Goal: Task Accomplishment & Management: Complete application form

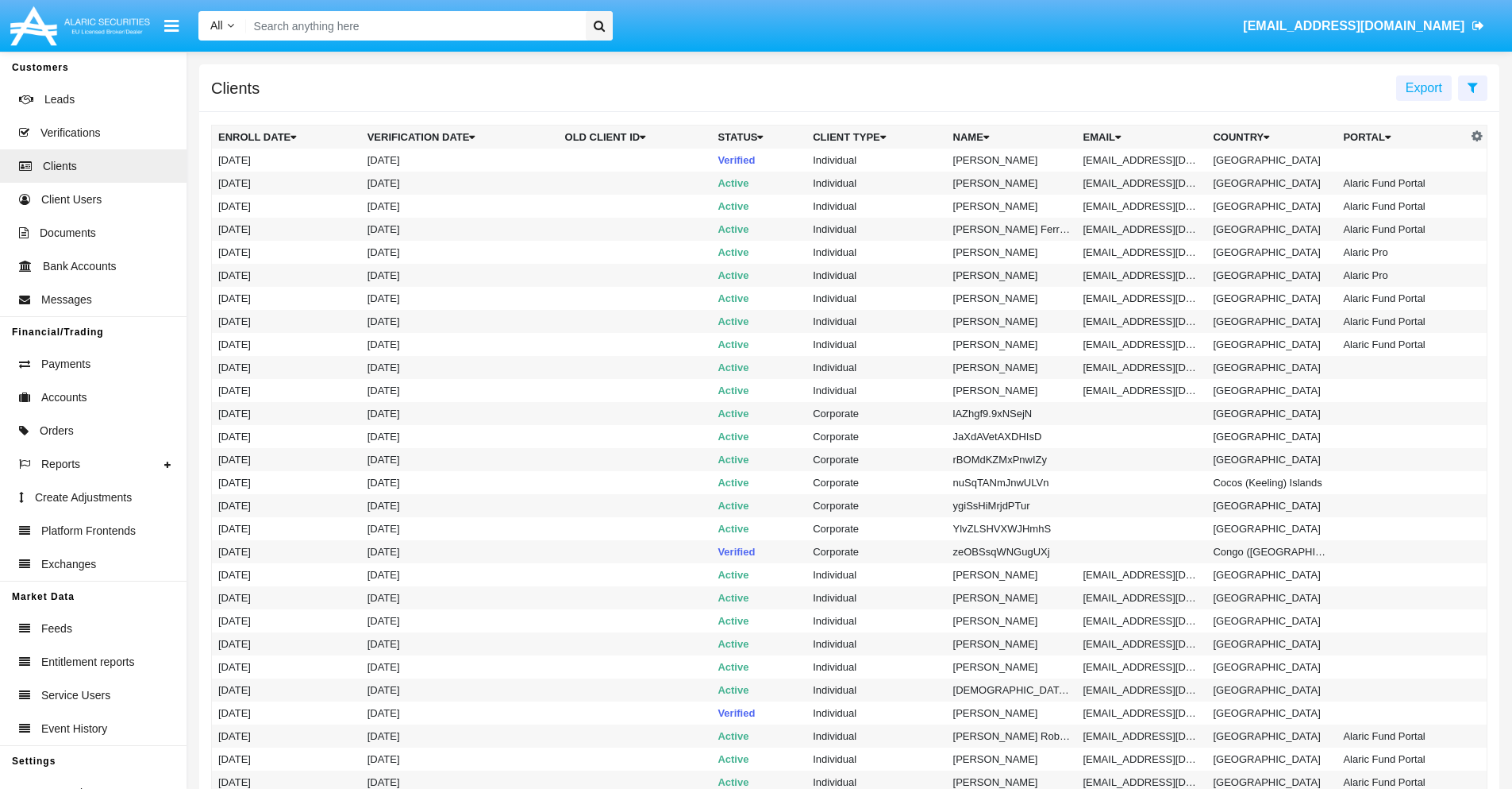
click at [1472, 86] on icon at bounding box center [1473, 87] width 10 height 13
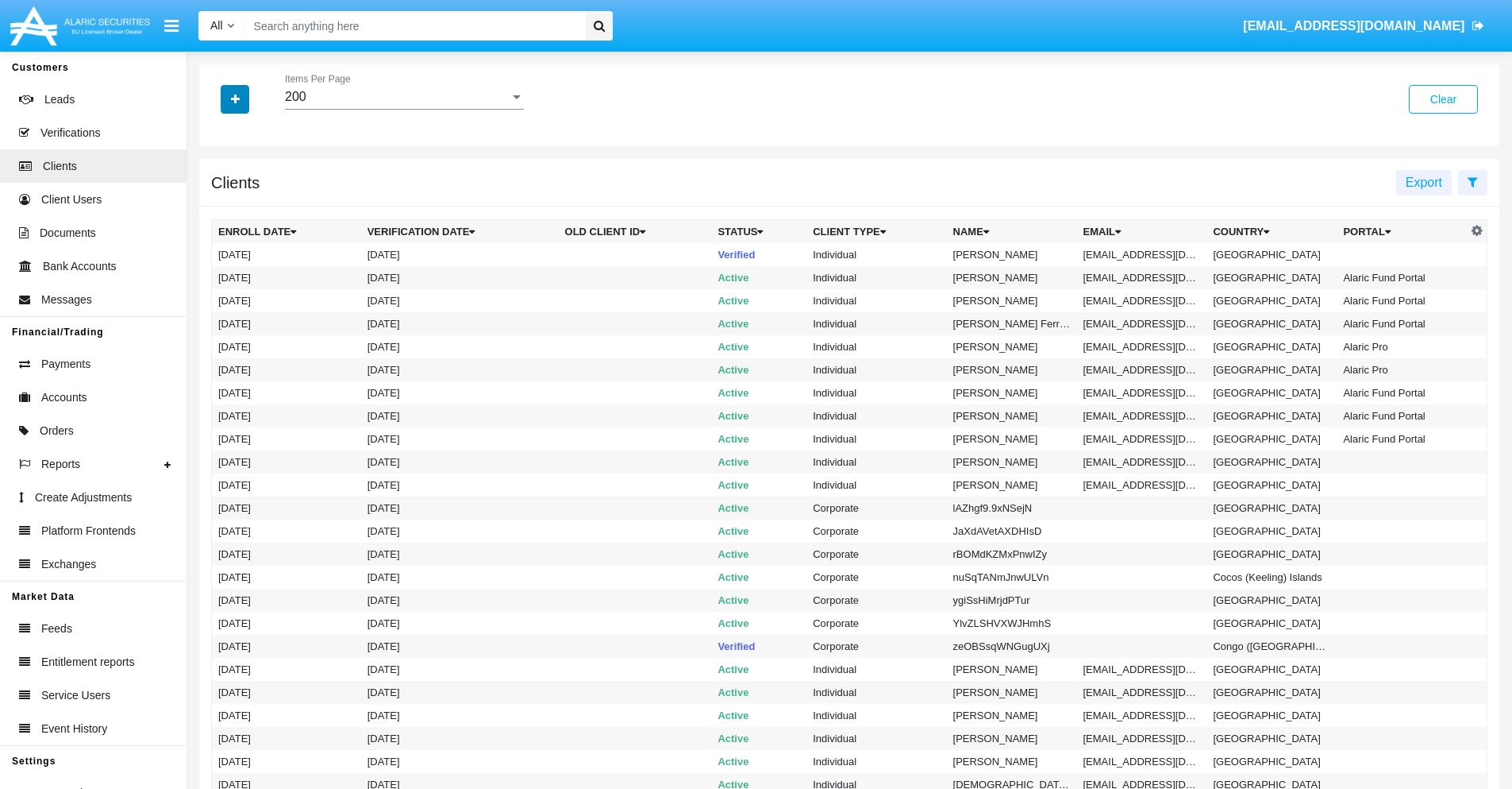
click at [235, 98] on icon "button" at bounding box center [235, 99] width 9 height 11
click at [247, 270] on span "Email" at bounding box center [247, 270] width 32 height 19
click at [218, 277] on input "Email" at bounding box center [218, 277] width 1 height 1
checkbox input "true"
click at [235, 98] on icon "button" at bounding box center [235, 99] width 9 height 11
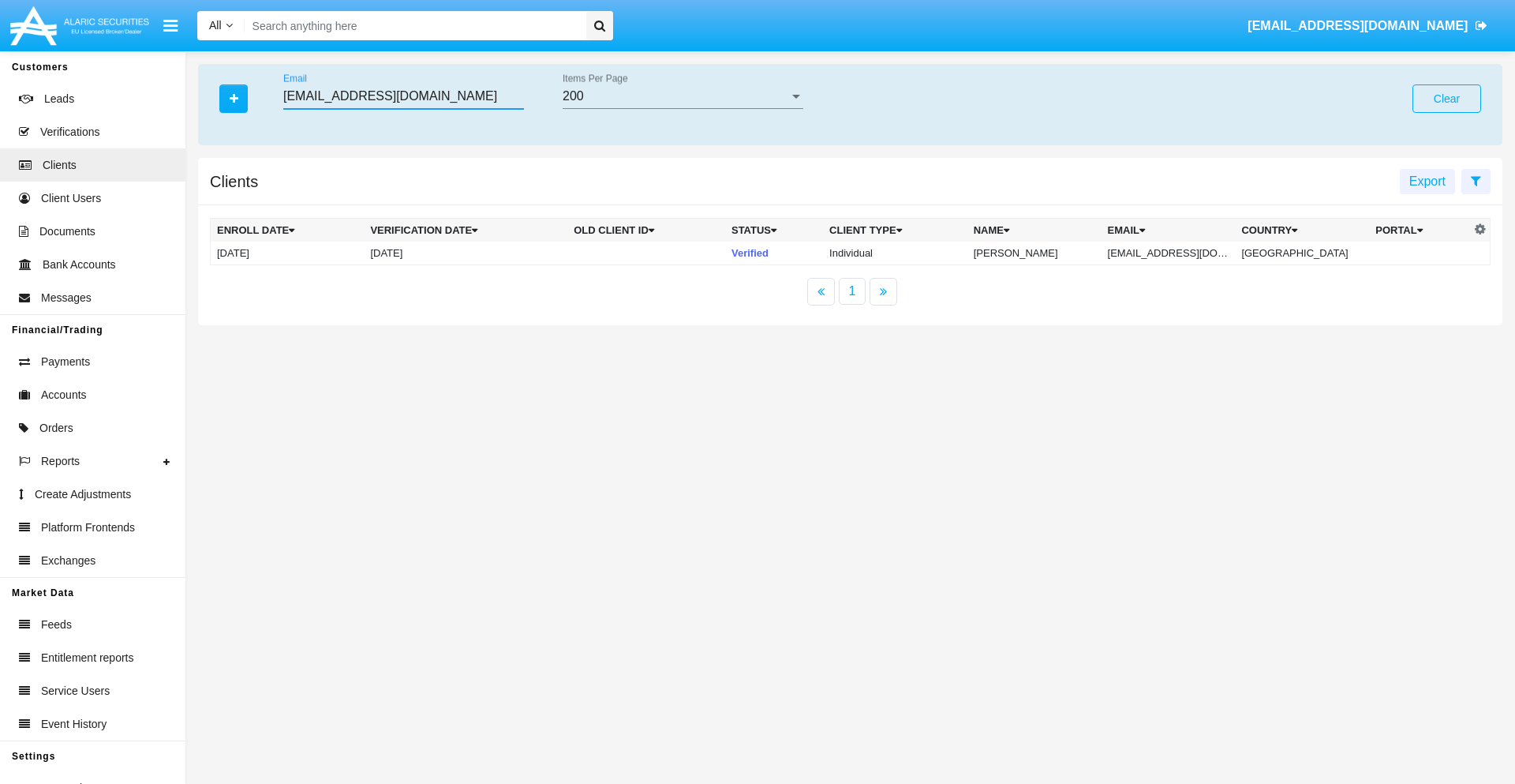
type input "fqn4b41c@qvs9-5r69.edu"
click at [1172, 252] on td "fqn4b41c@qvs9-5r69.edu" at bounding box center [1169, 253] width 134 height 24
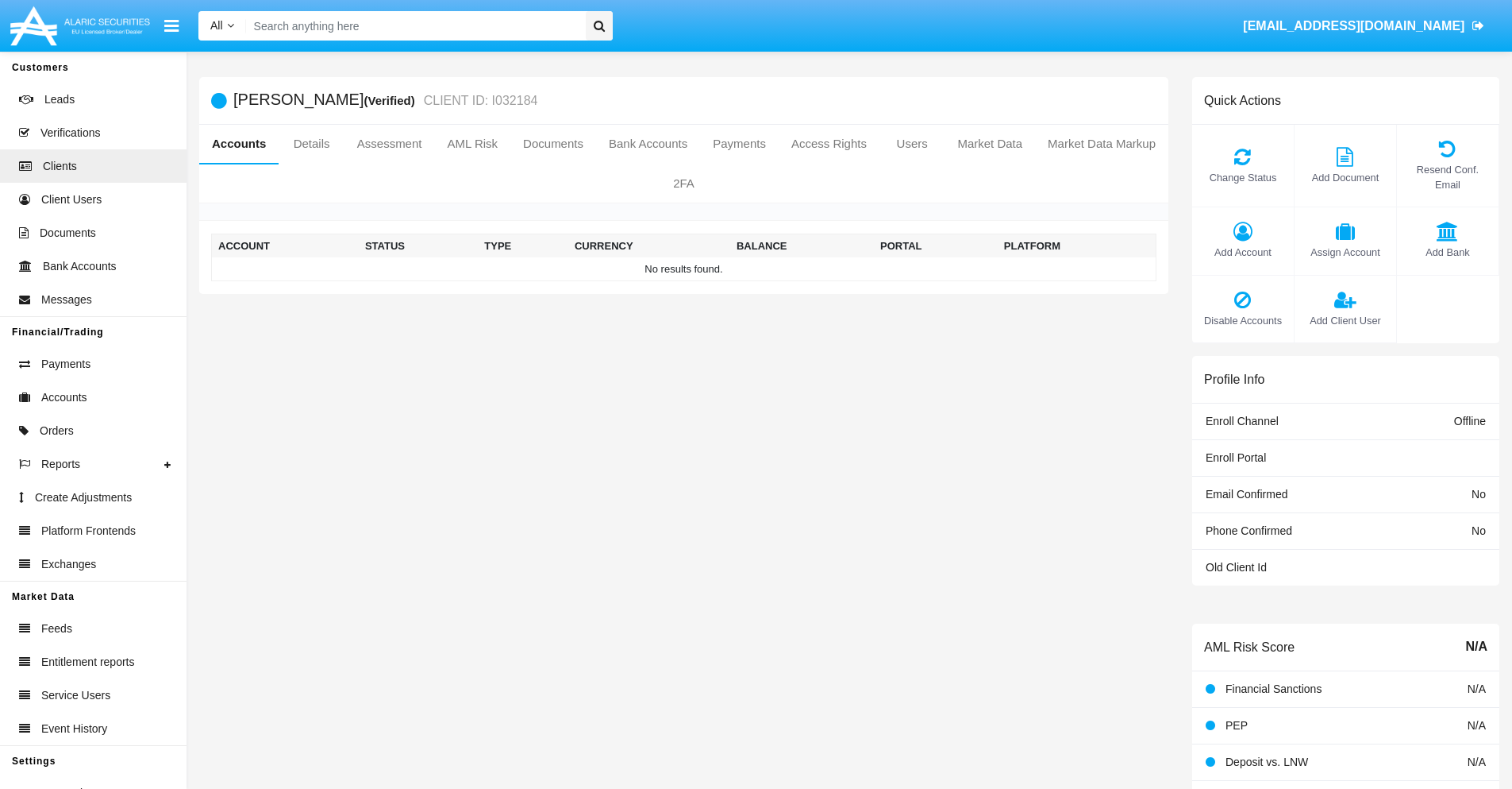
click at [1242, 252] on span "Add Account" at bounding box center [1243, 252] width 86 height 15
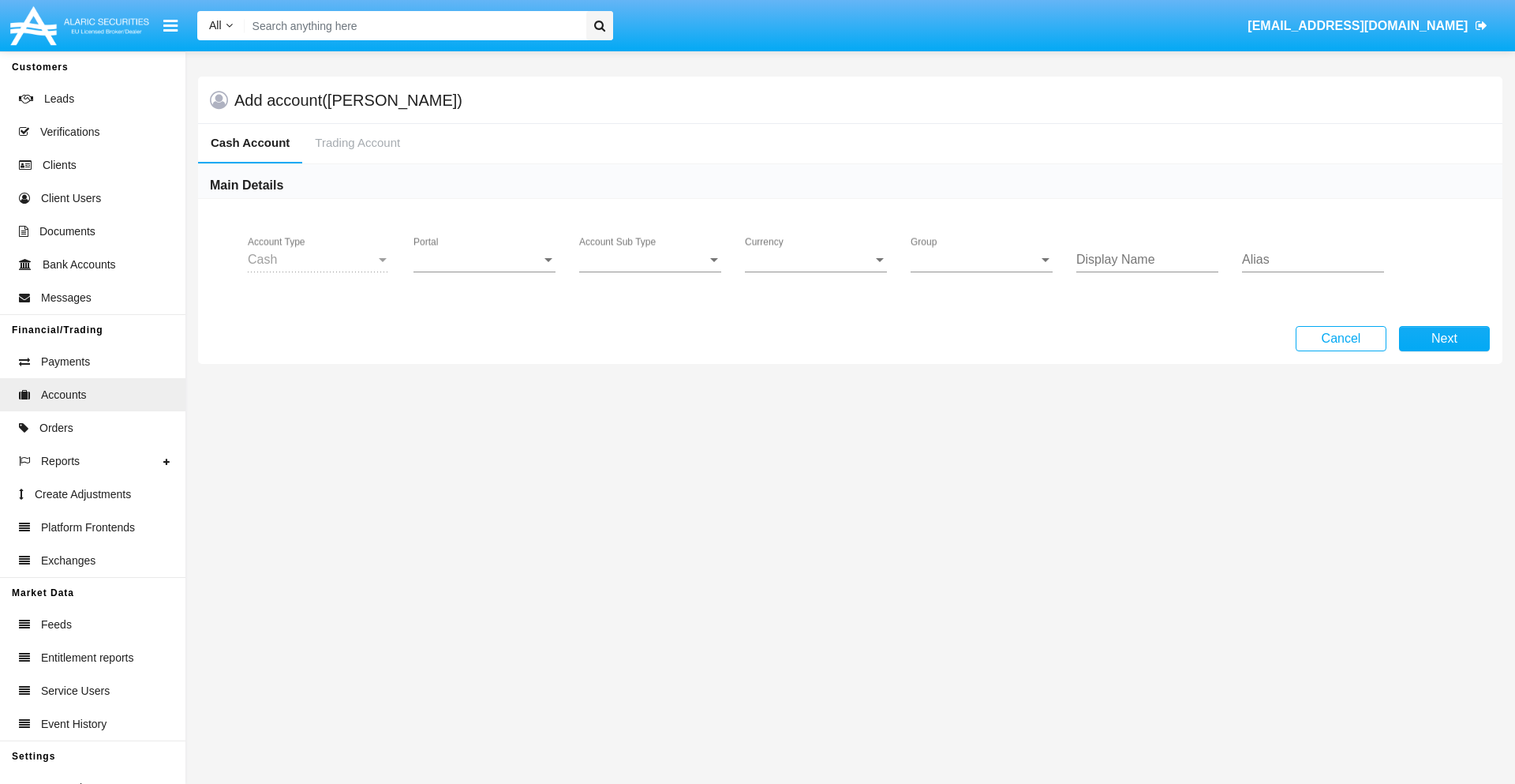
click at [485, 260] on span "Portal" at bounding box center [478, 259] width 128 height 14
click at [487, 385] on span "Alaric Pro" at bounding box center [487, 385] width 146 height 37
click at [650, 260] on span "Account Sub Type" at bounding box center [643, 259] width 128 height 14
click at [650, 272] on span "Trading Cash" at bounding box center [650, 271] width 142 height 37
click at [982, 260] on span "Group" at bounding box center [975, 259] width 128 height 14
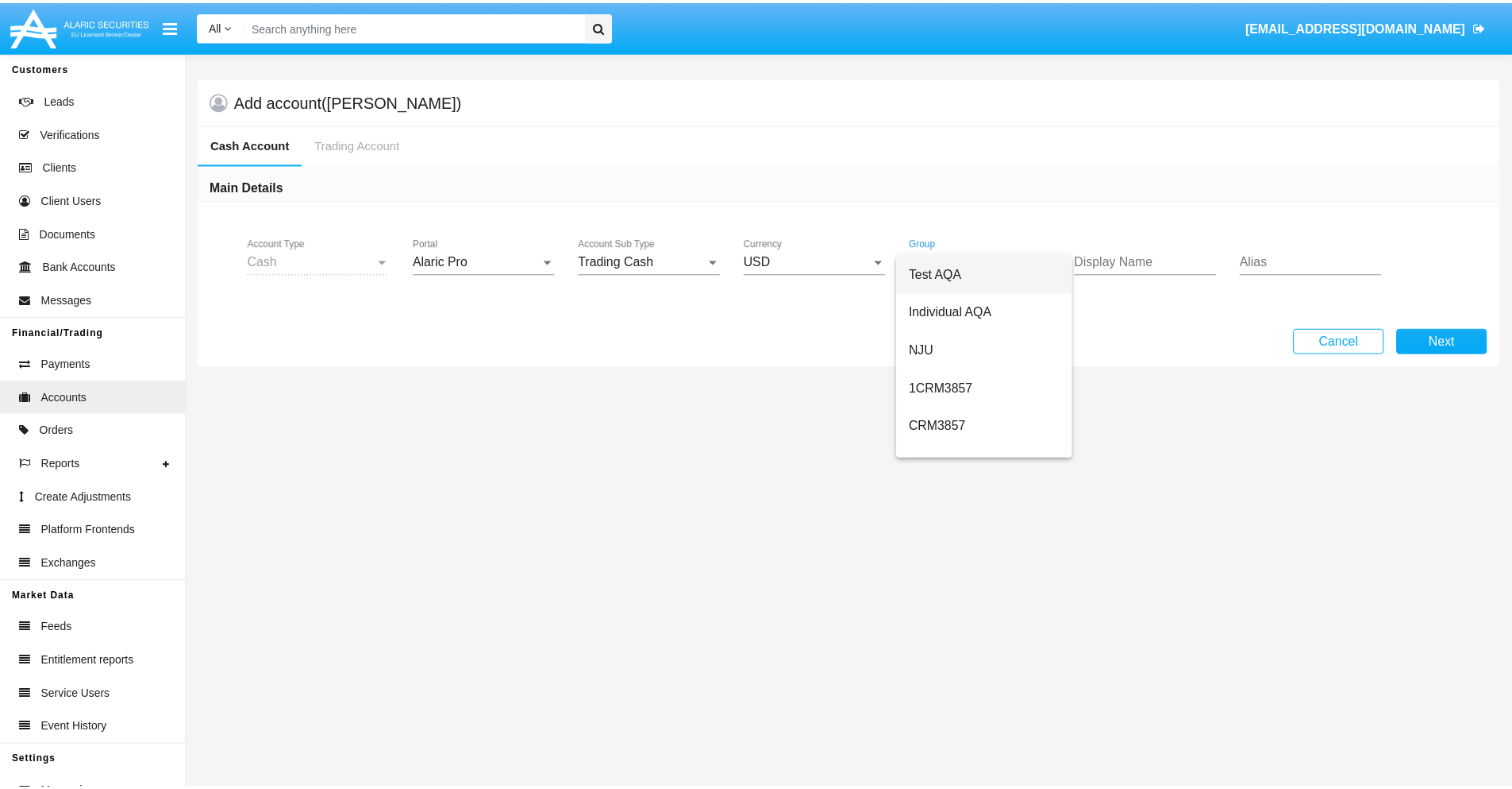
scroll to position [712, 0]
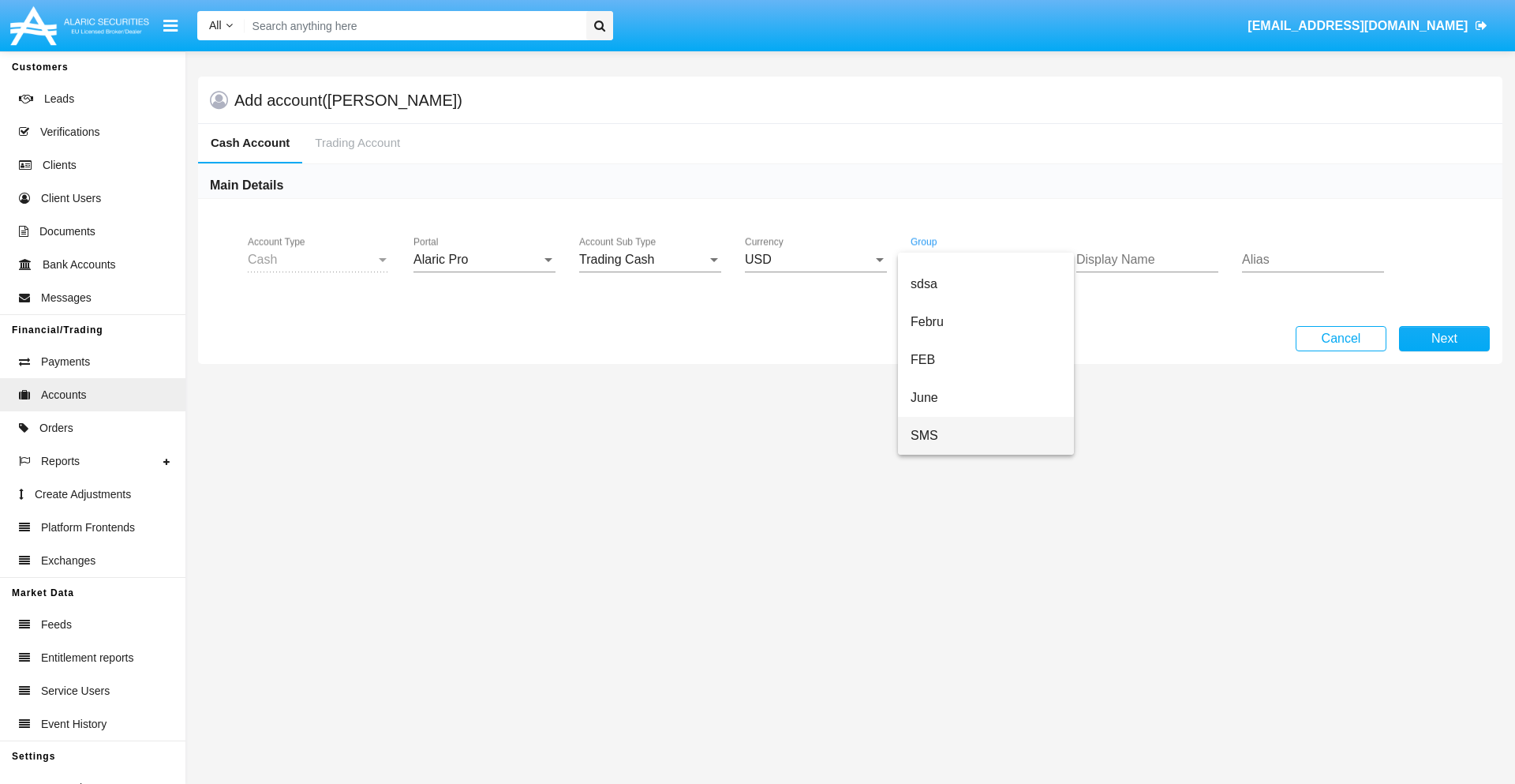
click at [986, 435] on span "SMS" at bounding box center [986, 435] width 151 height 37
type input "black"
type input "green"
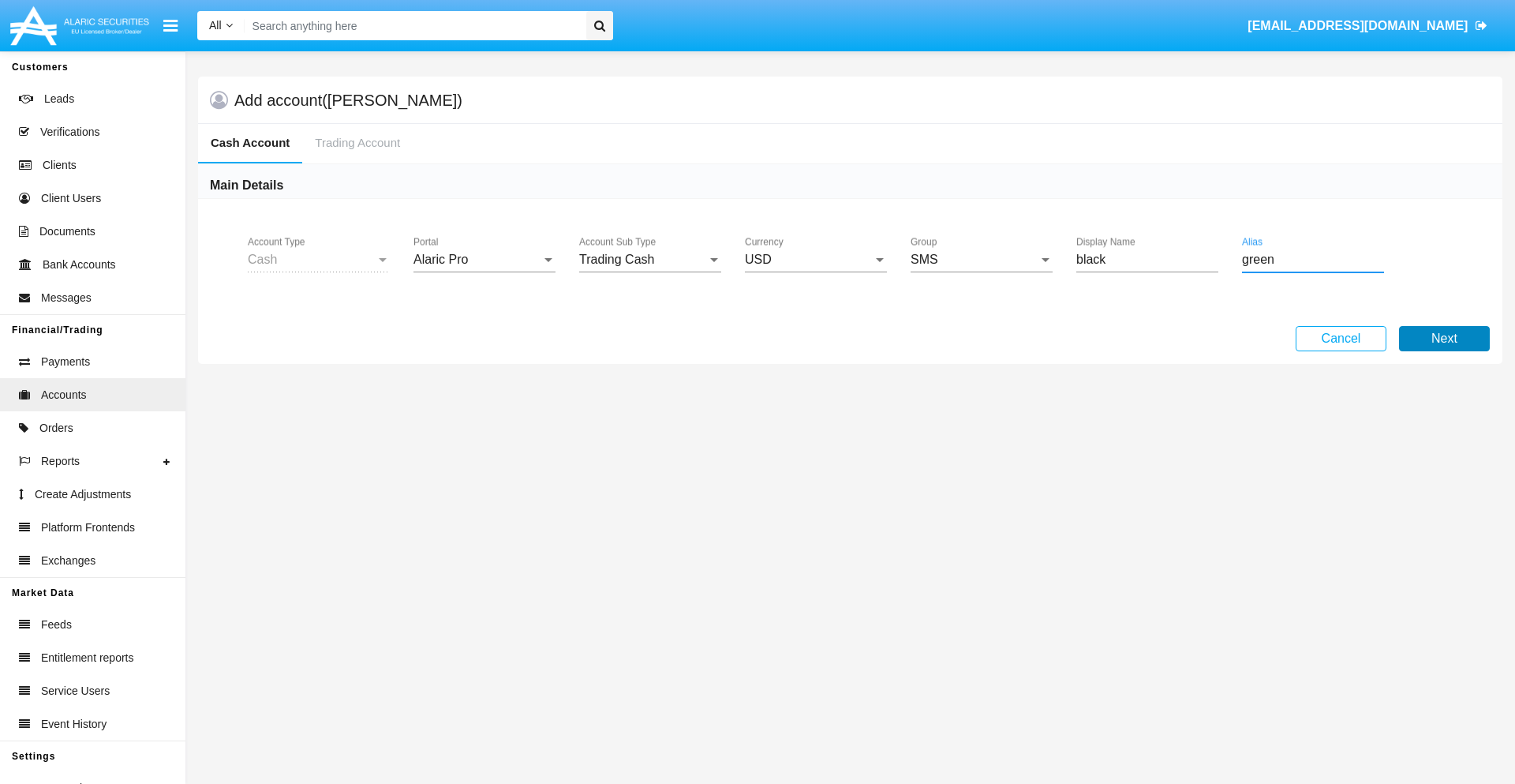
click at [1444, 339] on button "Next" at bounding box center [1445, 339] width 91 height 26
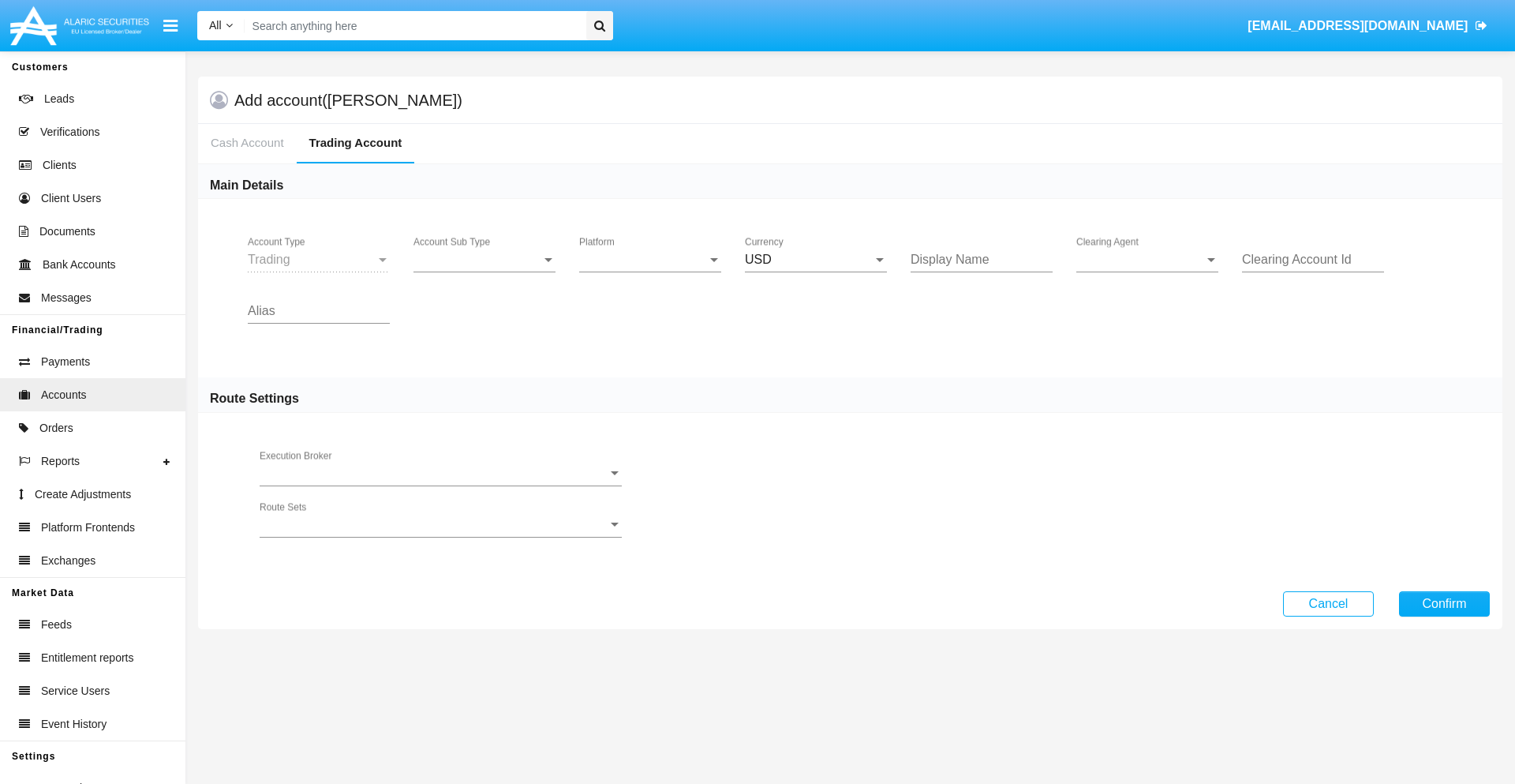
click at [485, 260] on span "Account Sub Type" at bounding box center [478, 259] width 128 height 14
click at [485, 272] on span "Trading" at bounding box center [485, 271] width 142 height 37
click at [650, 260] on span "Platform" at bounding box center [643, 259] width 128 height 14
click at [650, 272] on span "Hammer Lite" at bounding box center [650, 271] width 142 height 37
click at [1148, 260] on span "Clearing Agent" at bounding box center [1141, 259] width 128 height 14
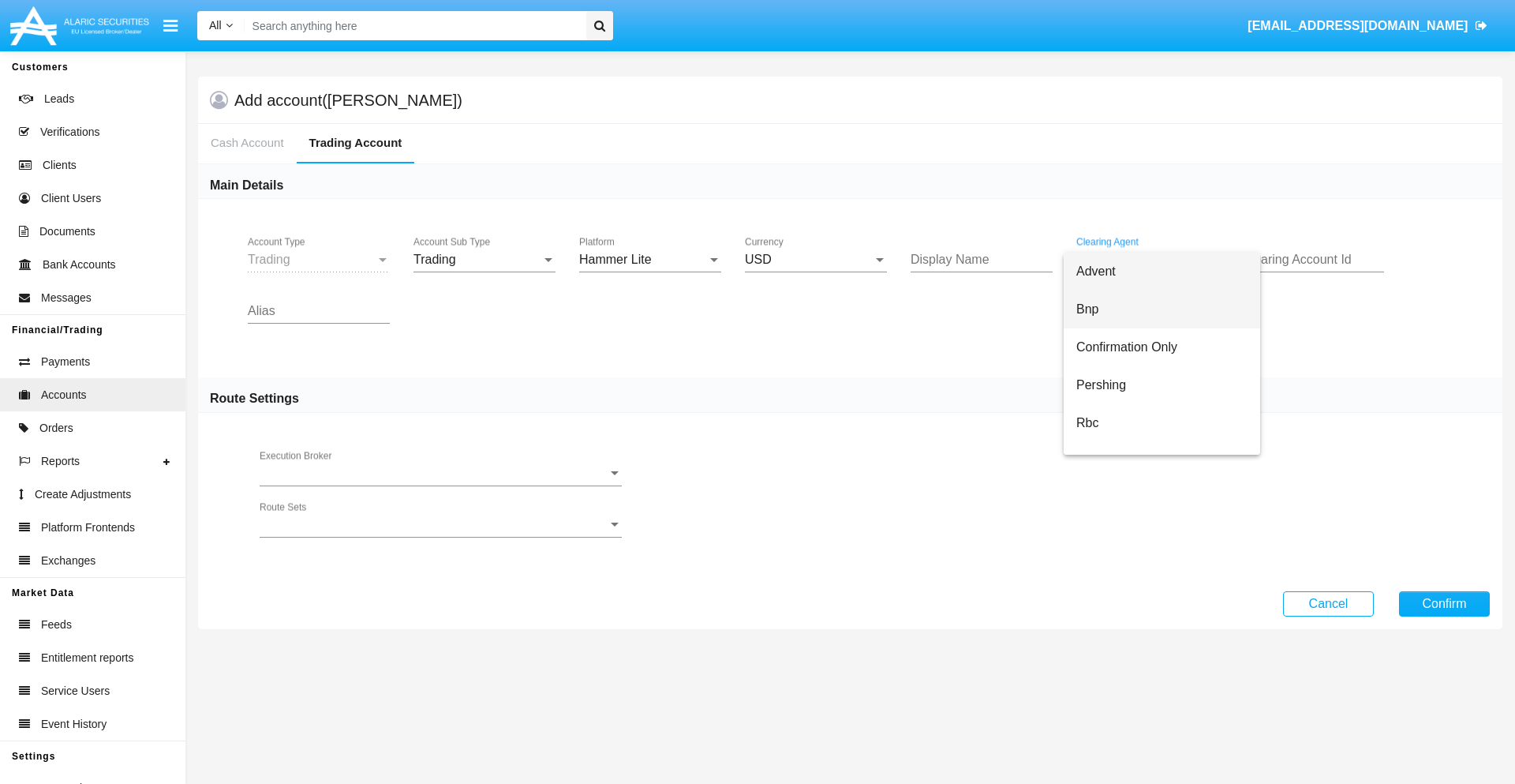
click at [1161, 309] on span "Bnp" at bounding box center [1162, 309] width 171 height 37
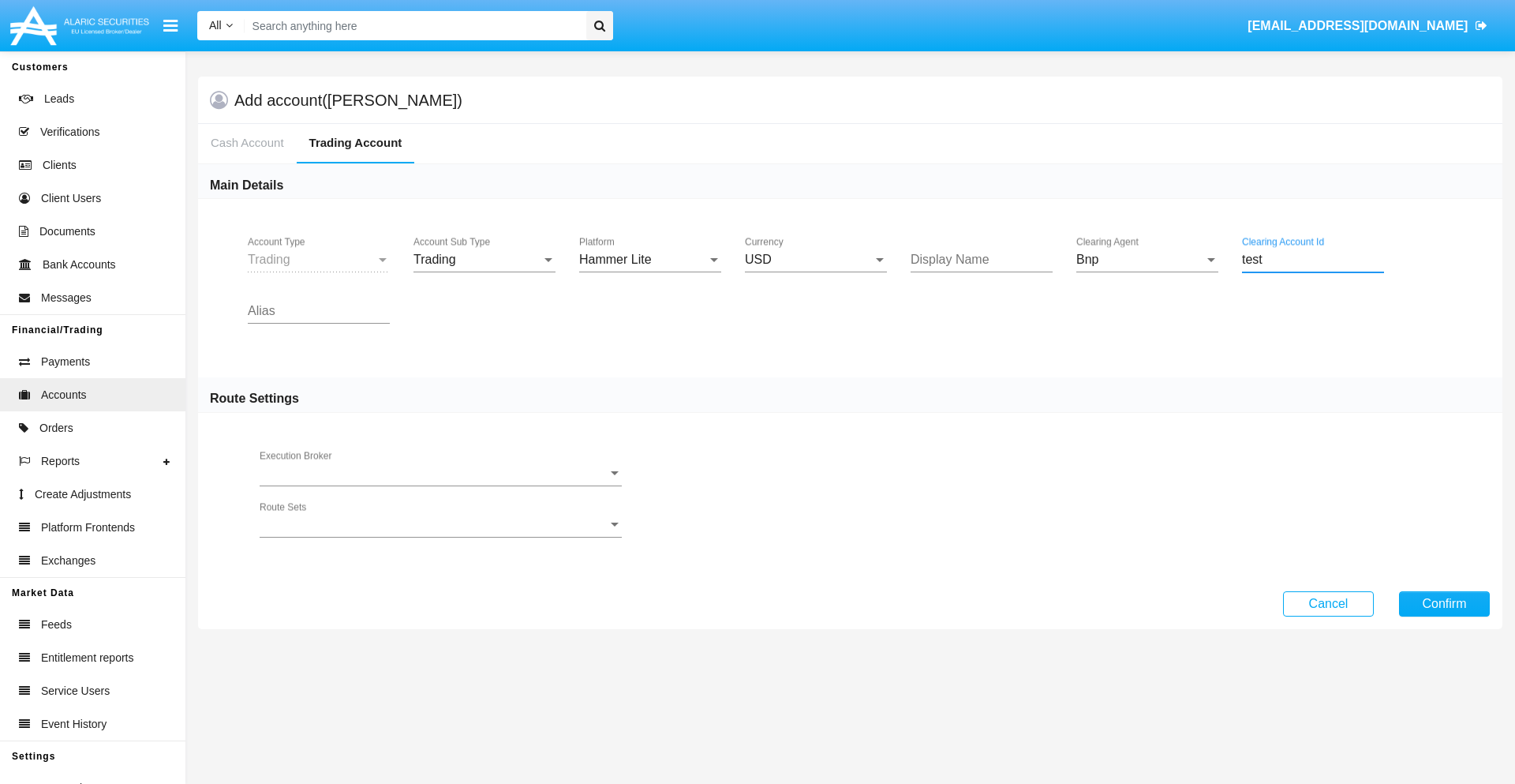
type input "test"
type input "orange"
type input "olive"
click at [1444, 603] on button "Confirm" at bounding box center [1445, 604] width 91 height 26
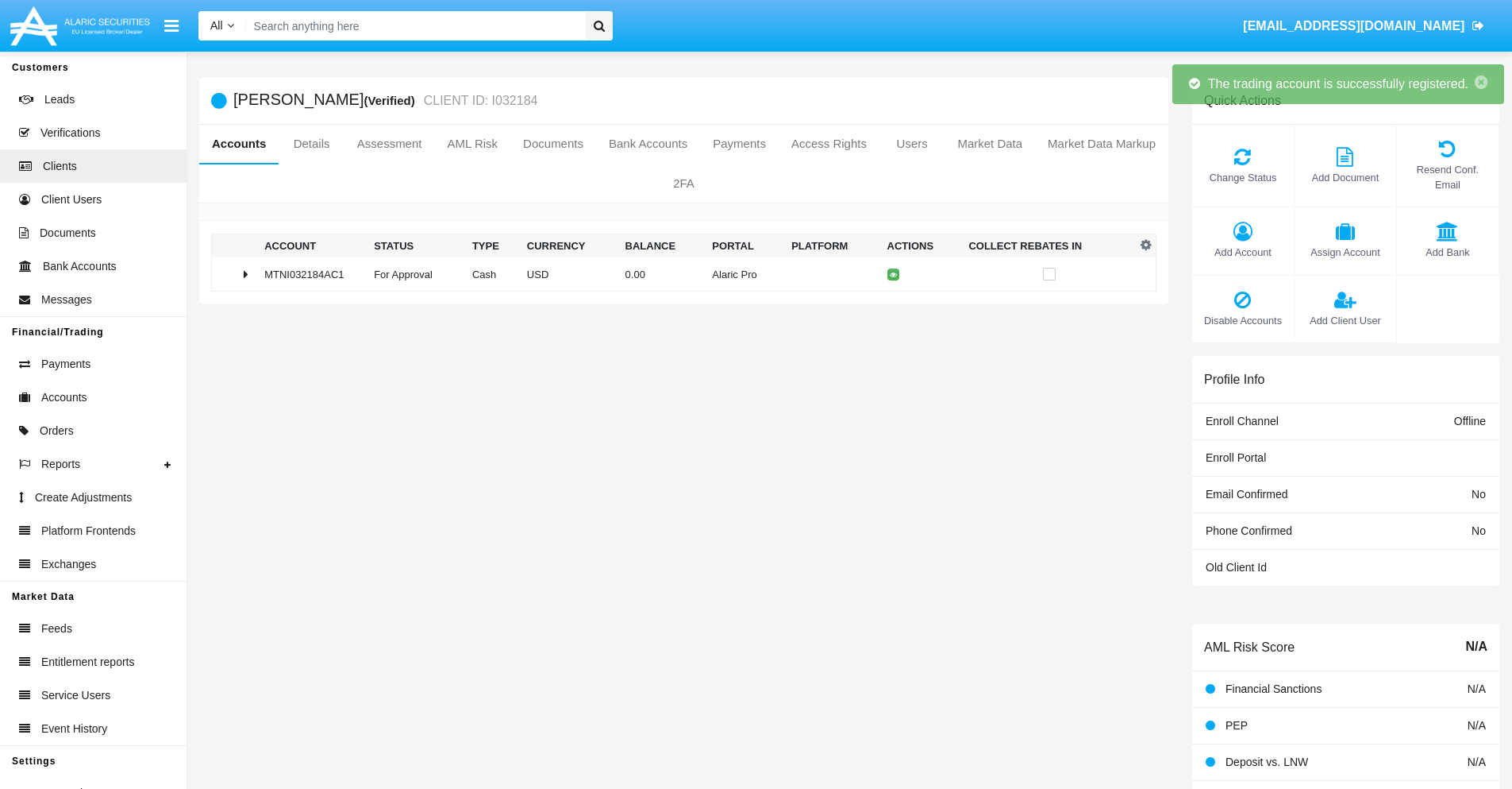
click at [678, 274] on td "0.00" at bounding box center [663, 275] width 87 height 34
click at [893, 274] on icon at bounding box center [896, 274] width 7 height 7
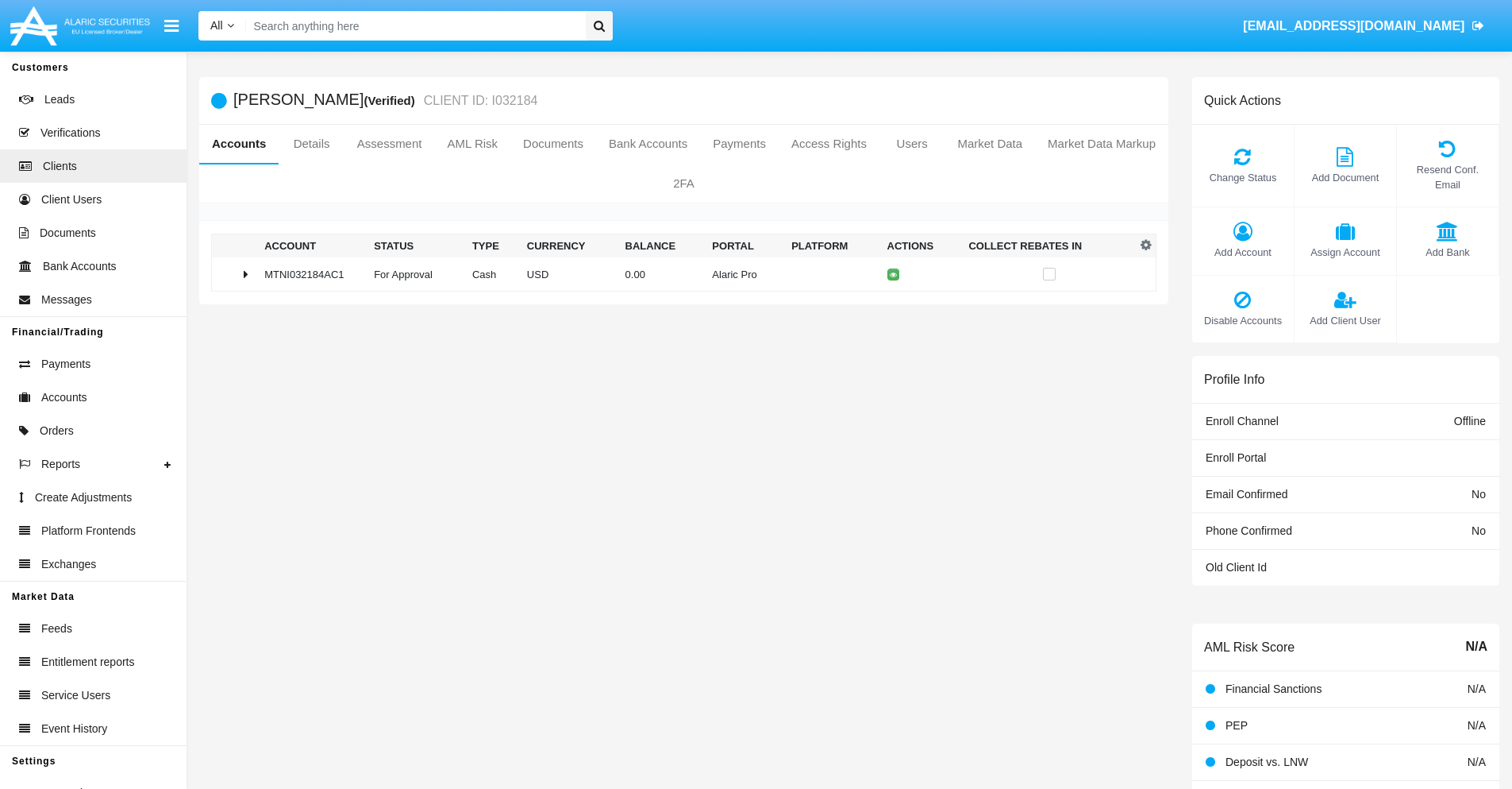
click at [678, 274] on td "0.00" at bounding box center [663, 275] width 87 height 34
click at [893, 307] on icon at bounding box center [896, 307] width 7 height 7
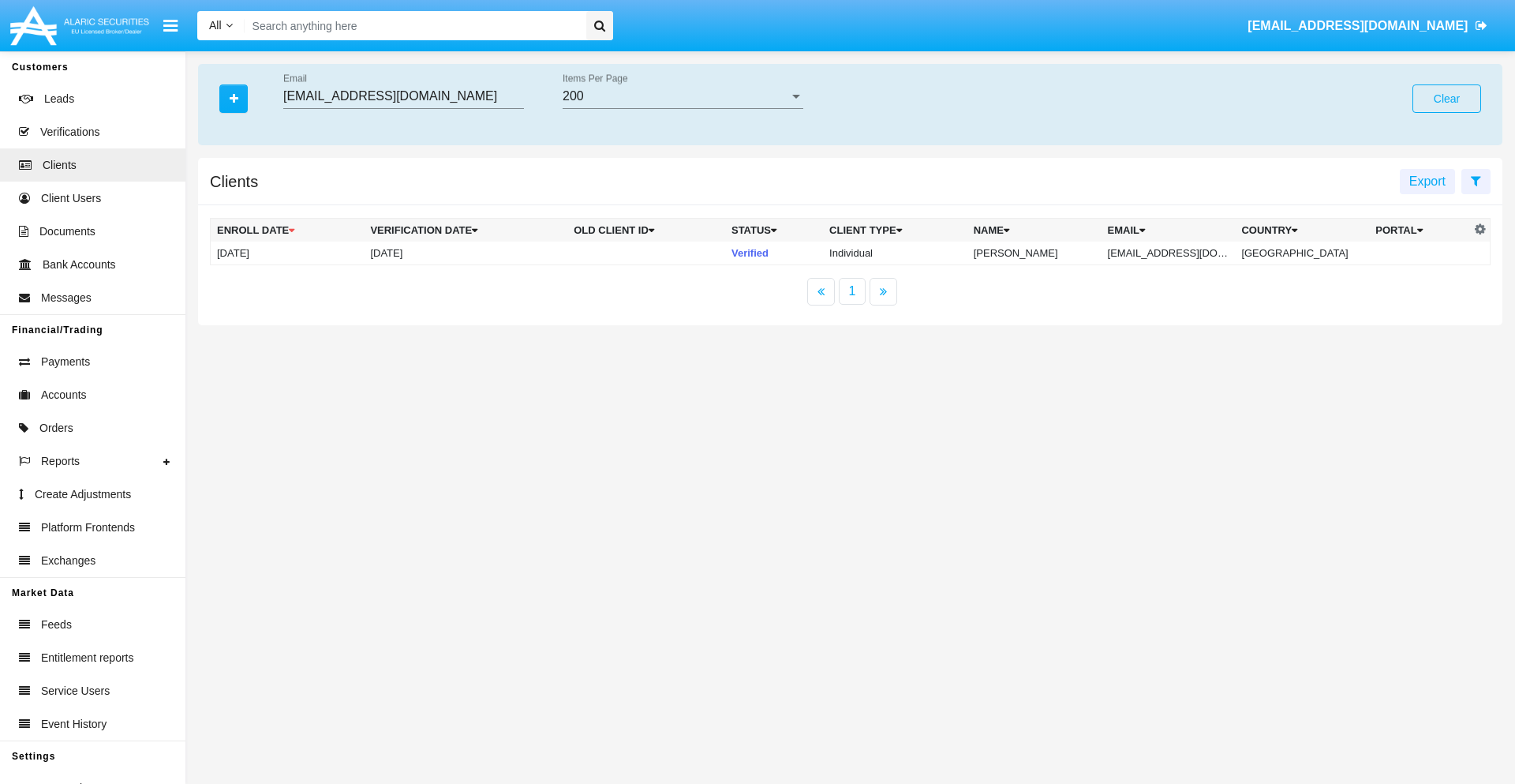
click at [1447, 98] on button "Clear" at bounding box center [1447, 98] width 69 height 29
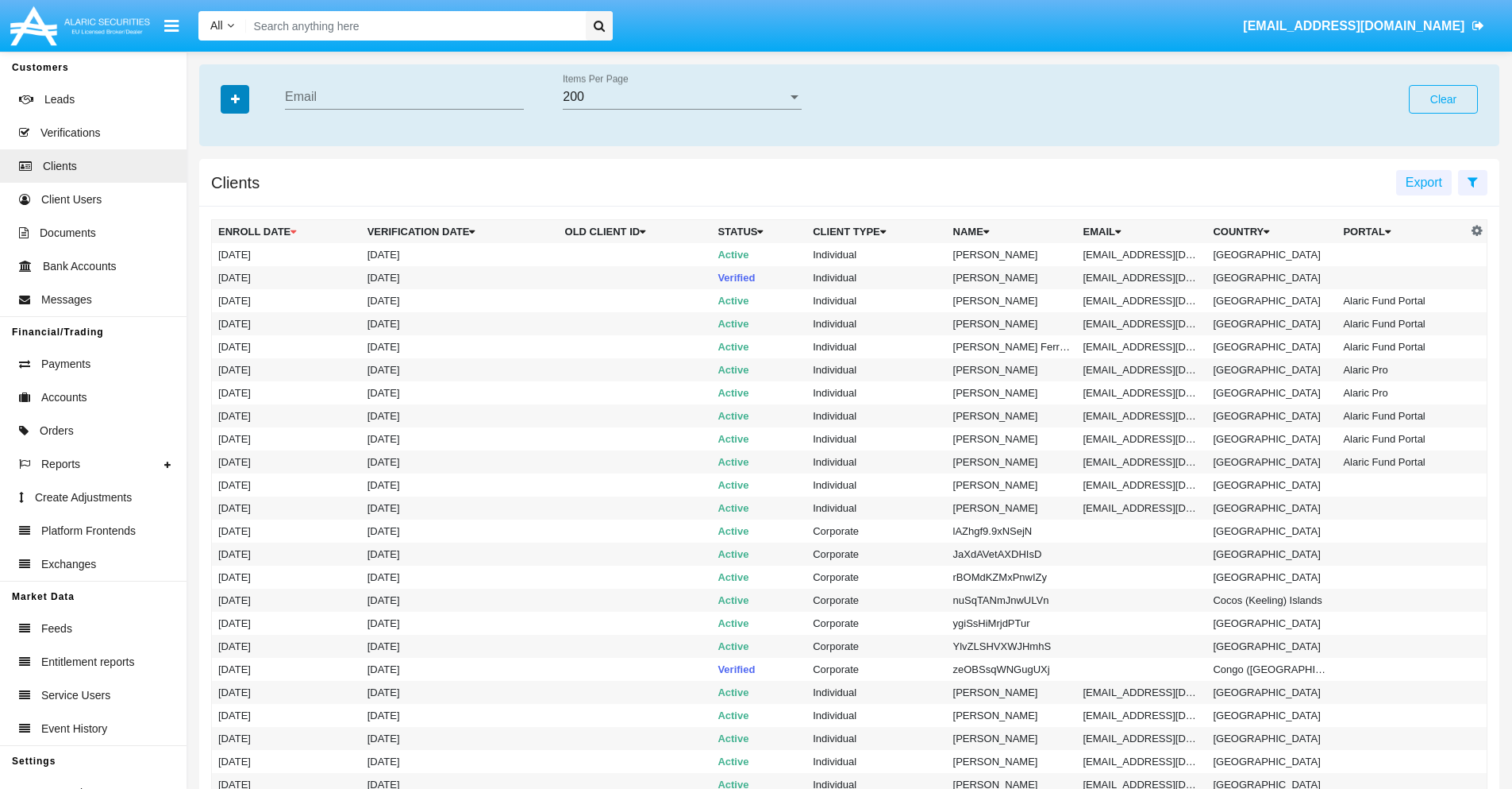
click at [235, 98] on icon "button" at bounding box center [235, 99] width 9 height 11
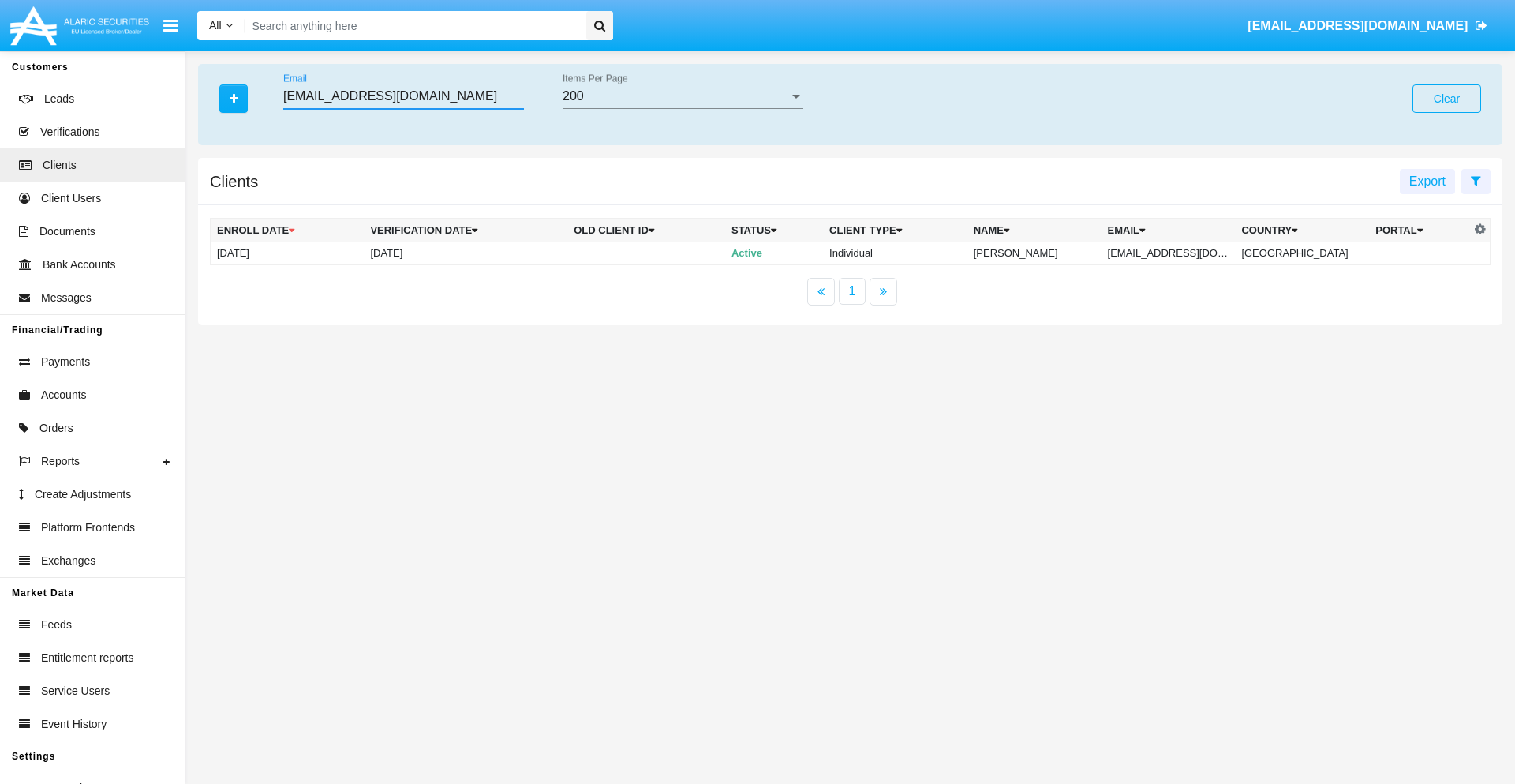
type input "[EMAIL_ADDRESS][DOMAIN_NAME]"
click at [1180, 252] on td "[EMAIL_ADDRESS][DOMAIN_NAME]" at bounding box center [1169, 253] width 134 height 24
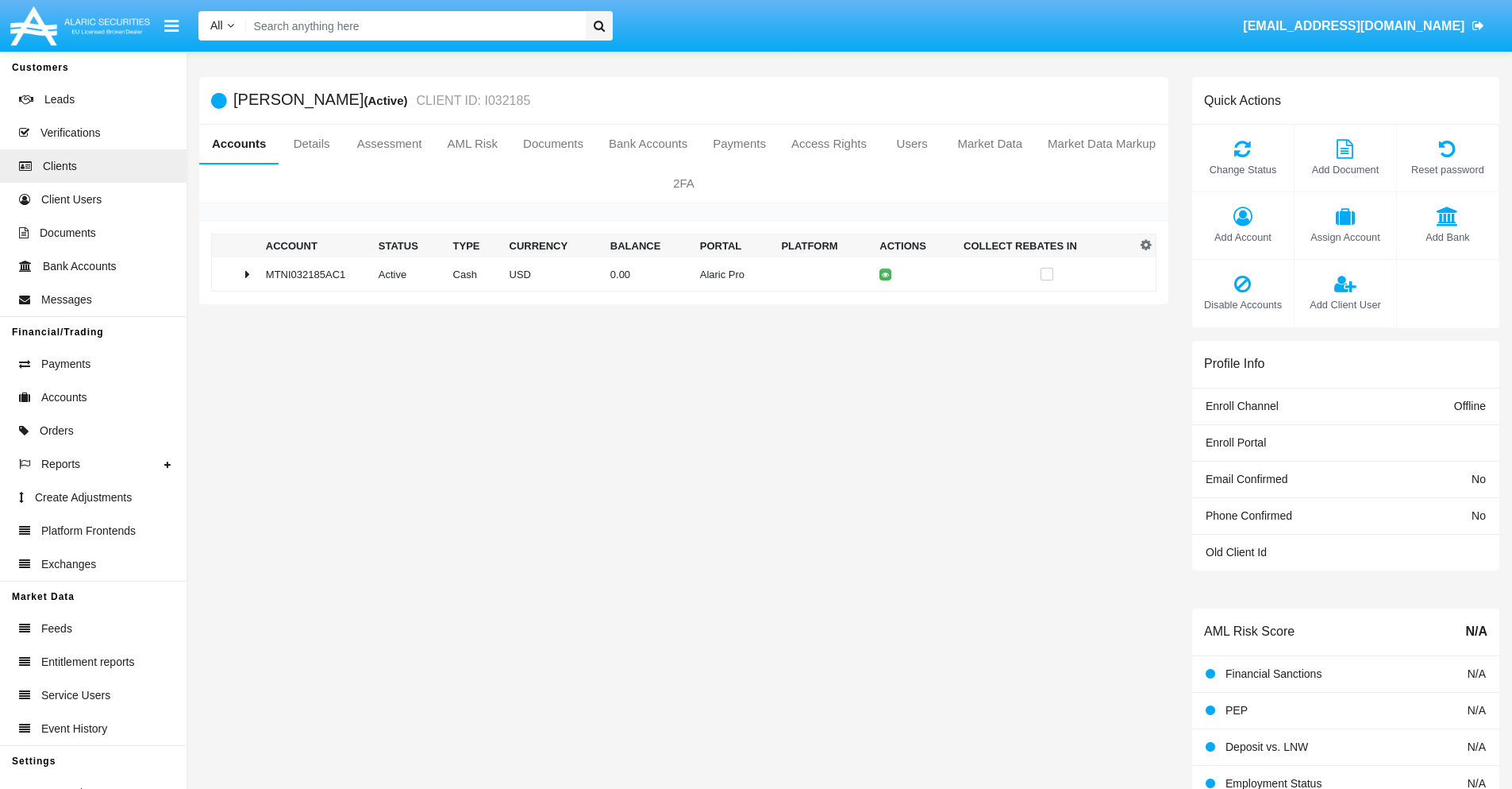
click at [1242, 237] on span "Add Account" at bounding box center [1243, 237] width 86 height 15
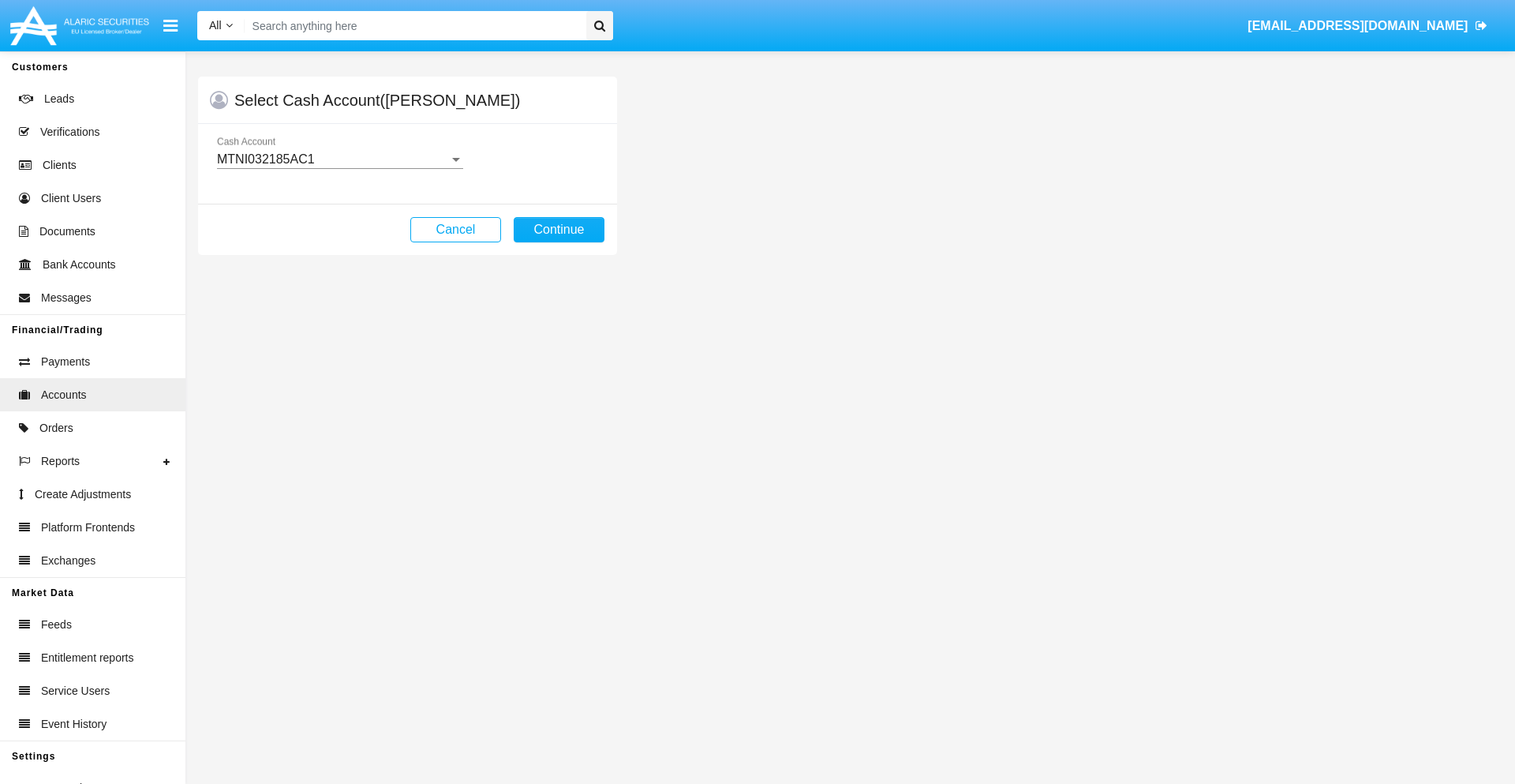
click at [340, 160] on div "MTNI032185AC1" at bounding box center [333, 160] width 232 height 14
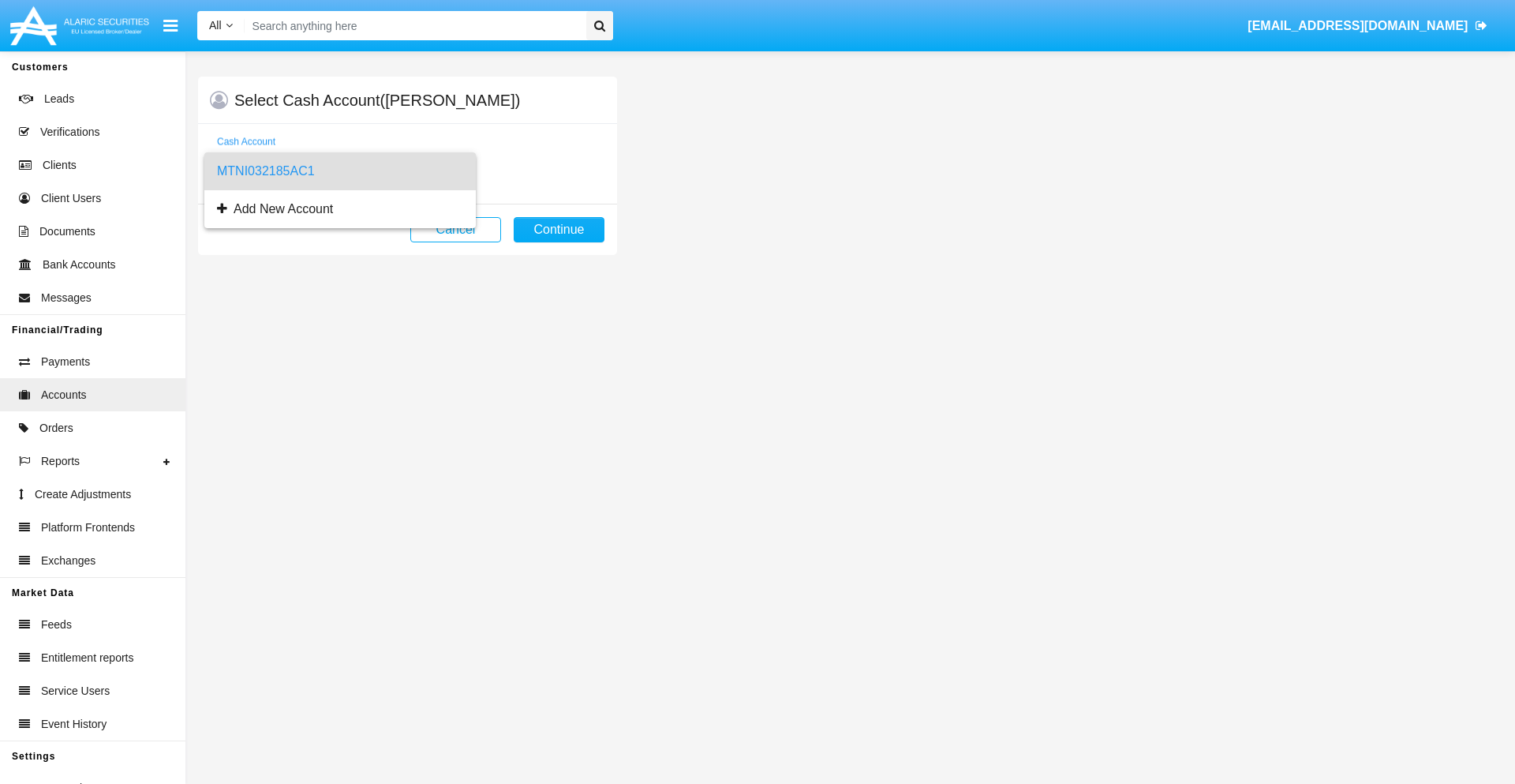
click at [340, 171] on span "MTNI032185AC1" at bounding box center [340, 171] width 246 height 37
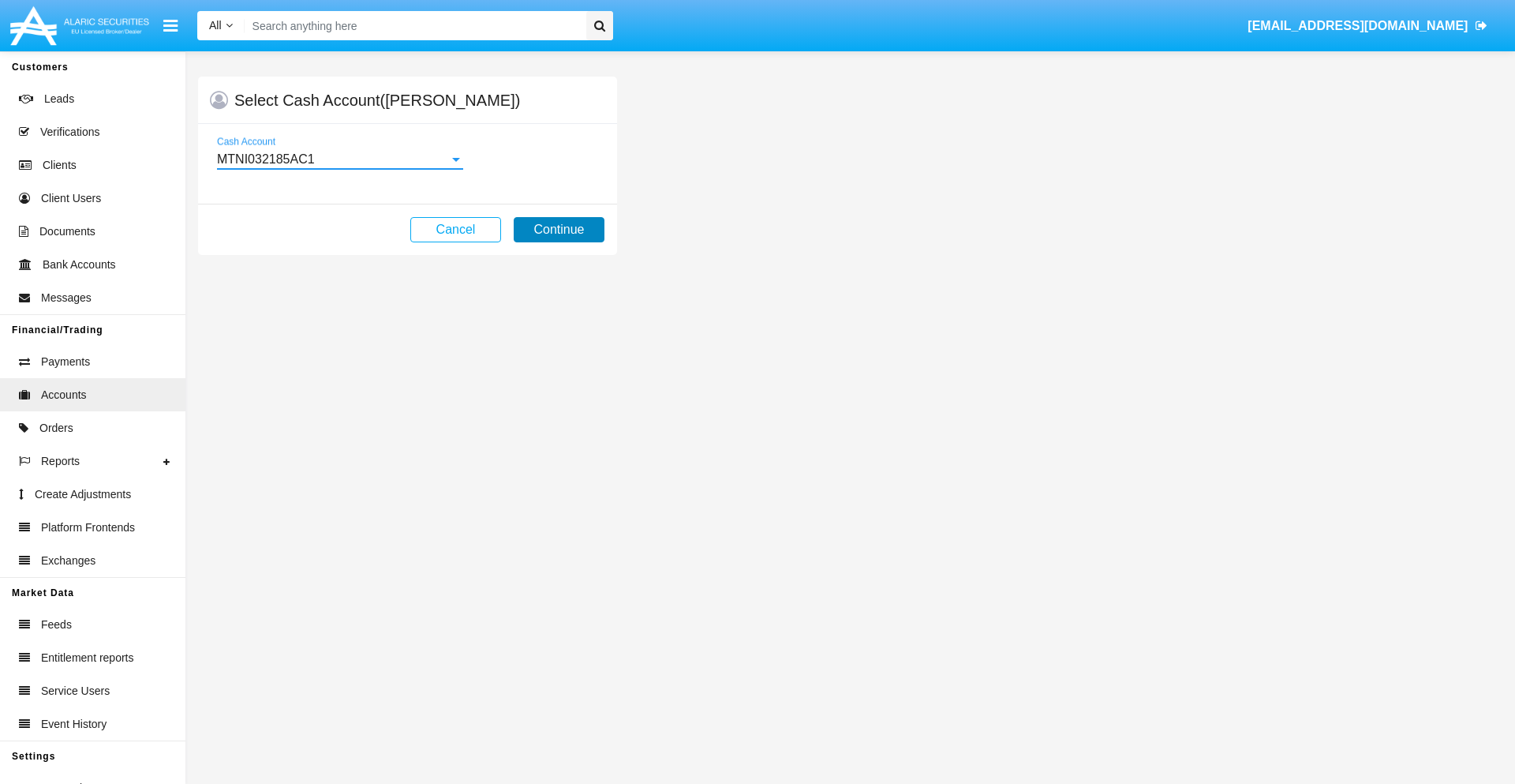
click at [559, 229] on button "Continue" at bounding box center [560, 229] width 91 height 26
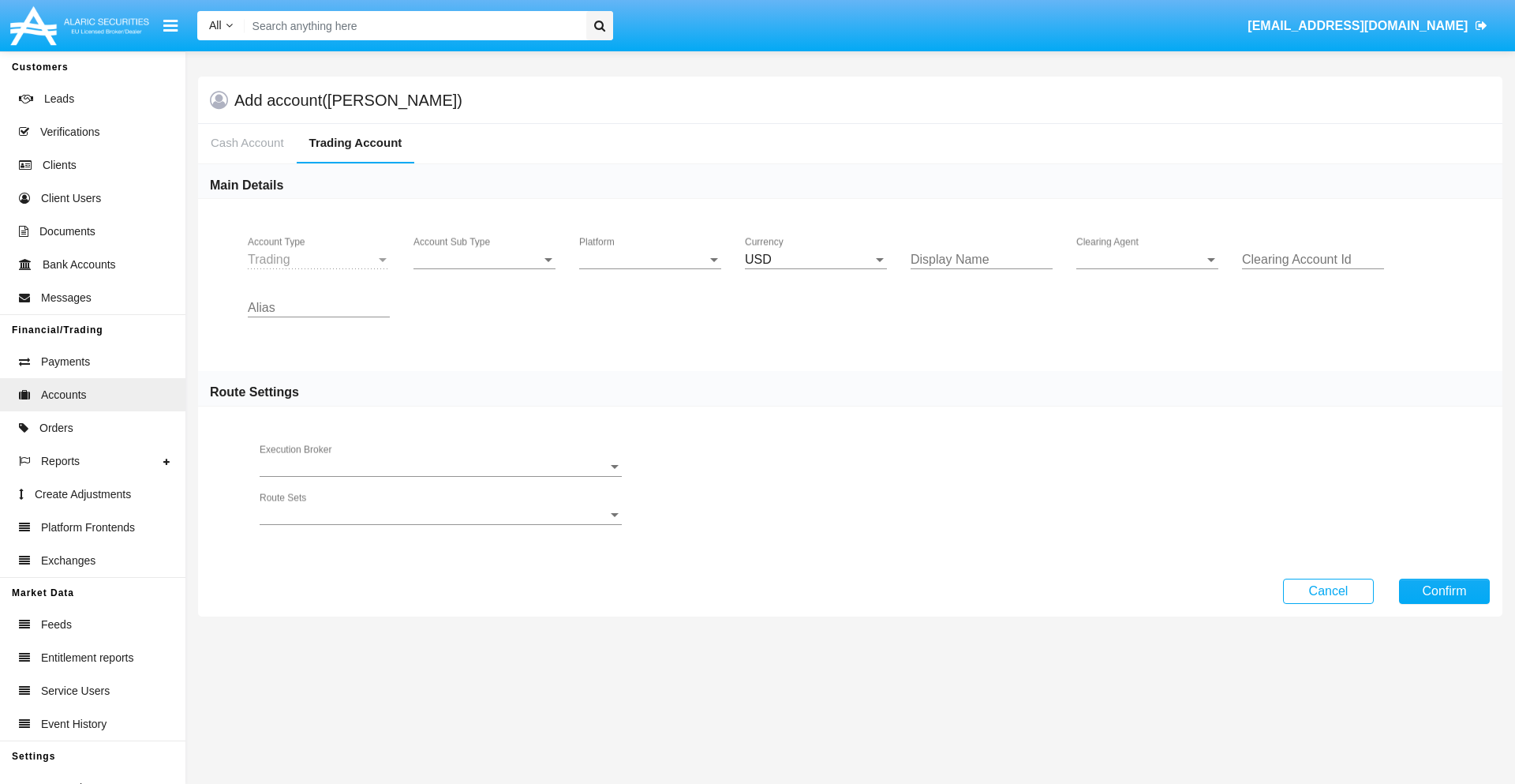
click at [485, 260] on span "Account Sub Type" at bounding box center [478, 259] width 128 height 14
click at [485, 272] on span "Trading" at bounding box center [485, 271] width 142 height 37
click at [650, 260] on span "Platform" at bounding box center [643, 259] width 128 height 14
click at [650, 272] on span "Hammer Lite" at bounding box center [650, 271] width 142 height 37
click at [1148, 260] on span "Clearing Agent" at bounding box center [1141, 259] width 128 height 14
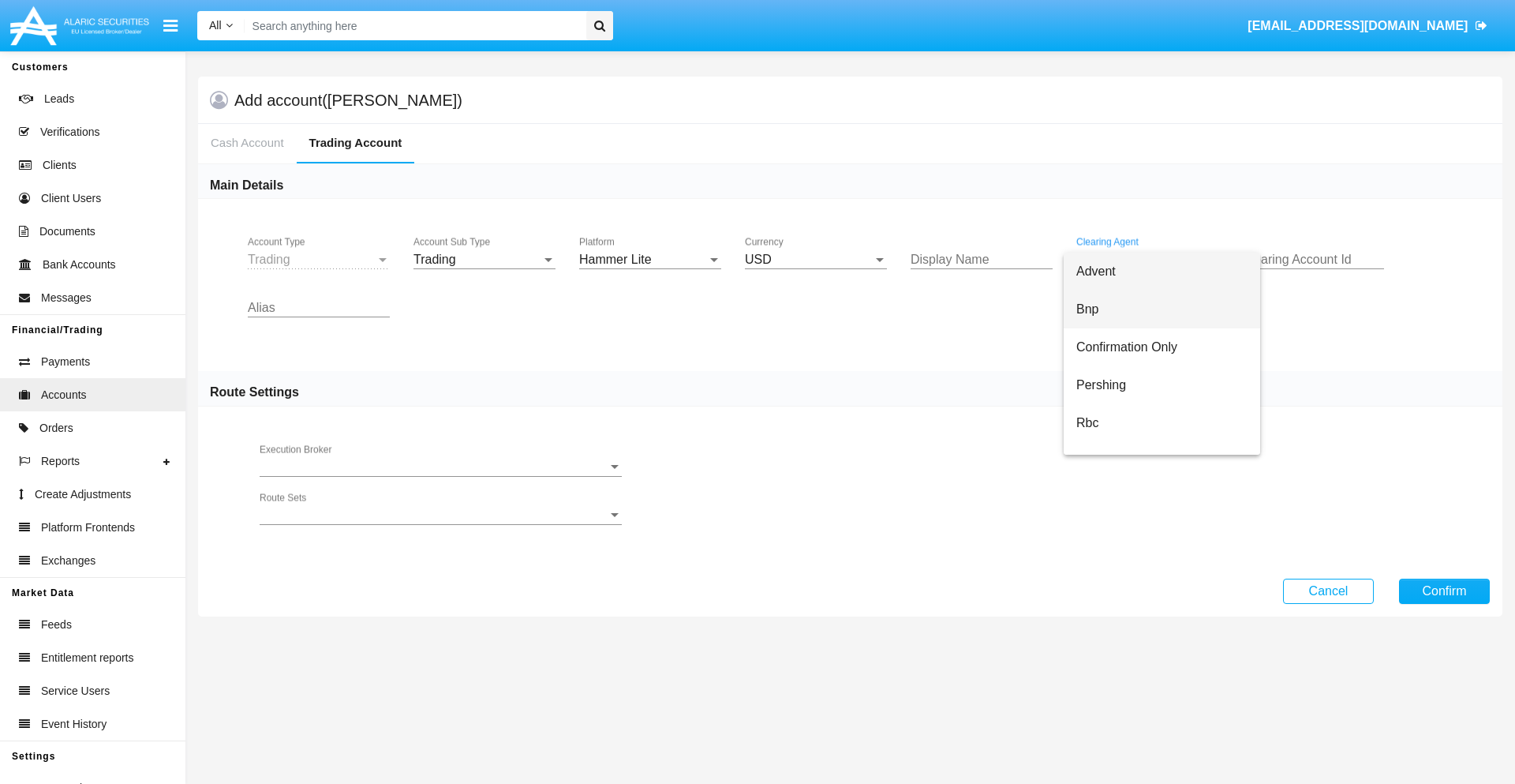
click at [1161, 309] on span "Bnp" at bounding box center [1162, 309] width 171 height 37
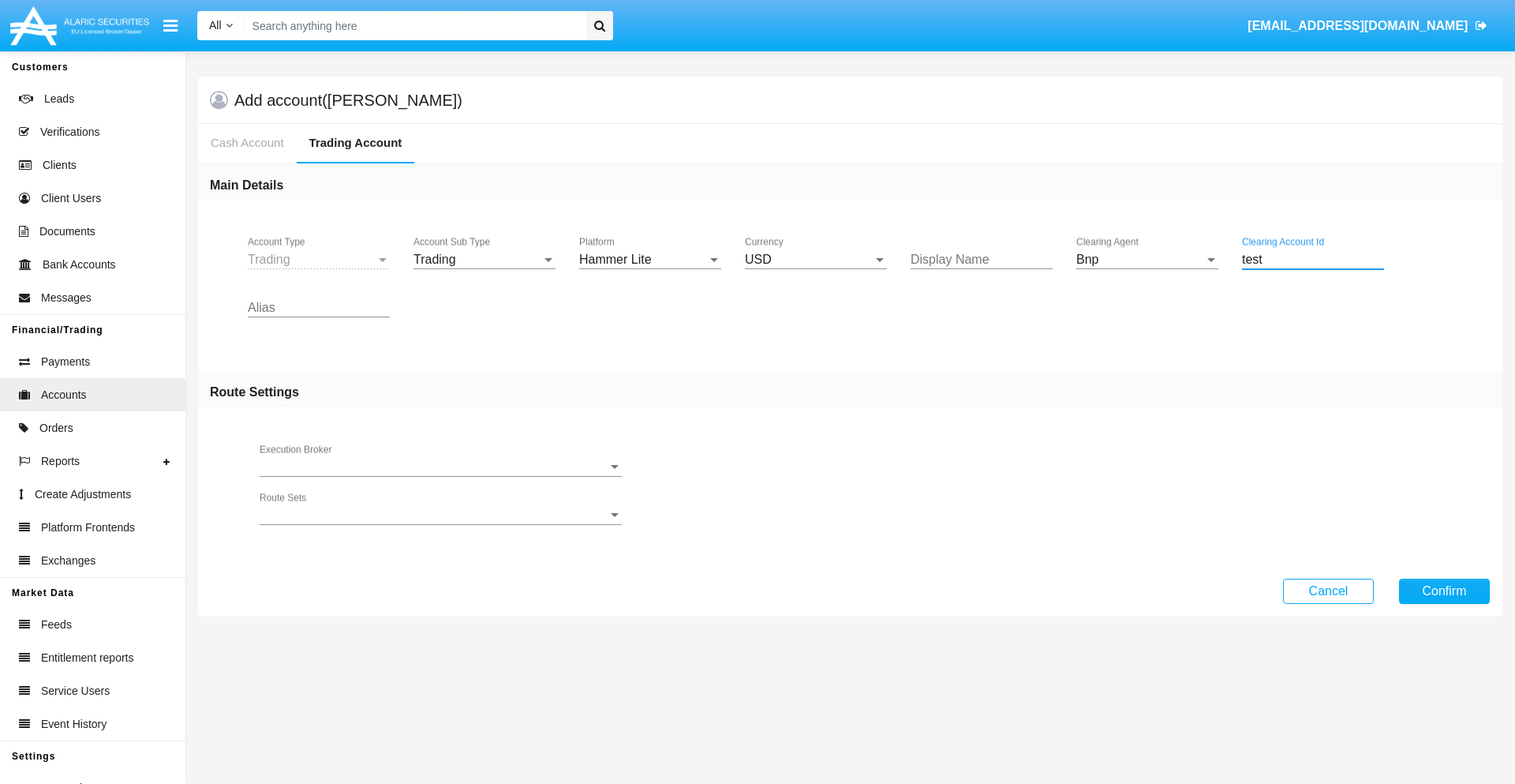
type input "test"
type input "plum"
type input "indigo"
click at [1444, 590] on button "Confirm" at bounding box center [1445, 591] width 91 height 26
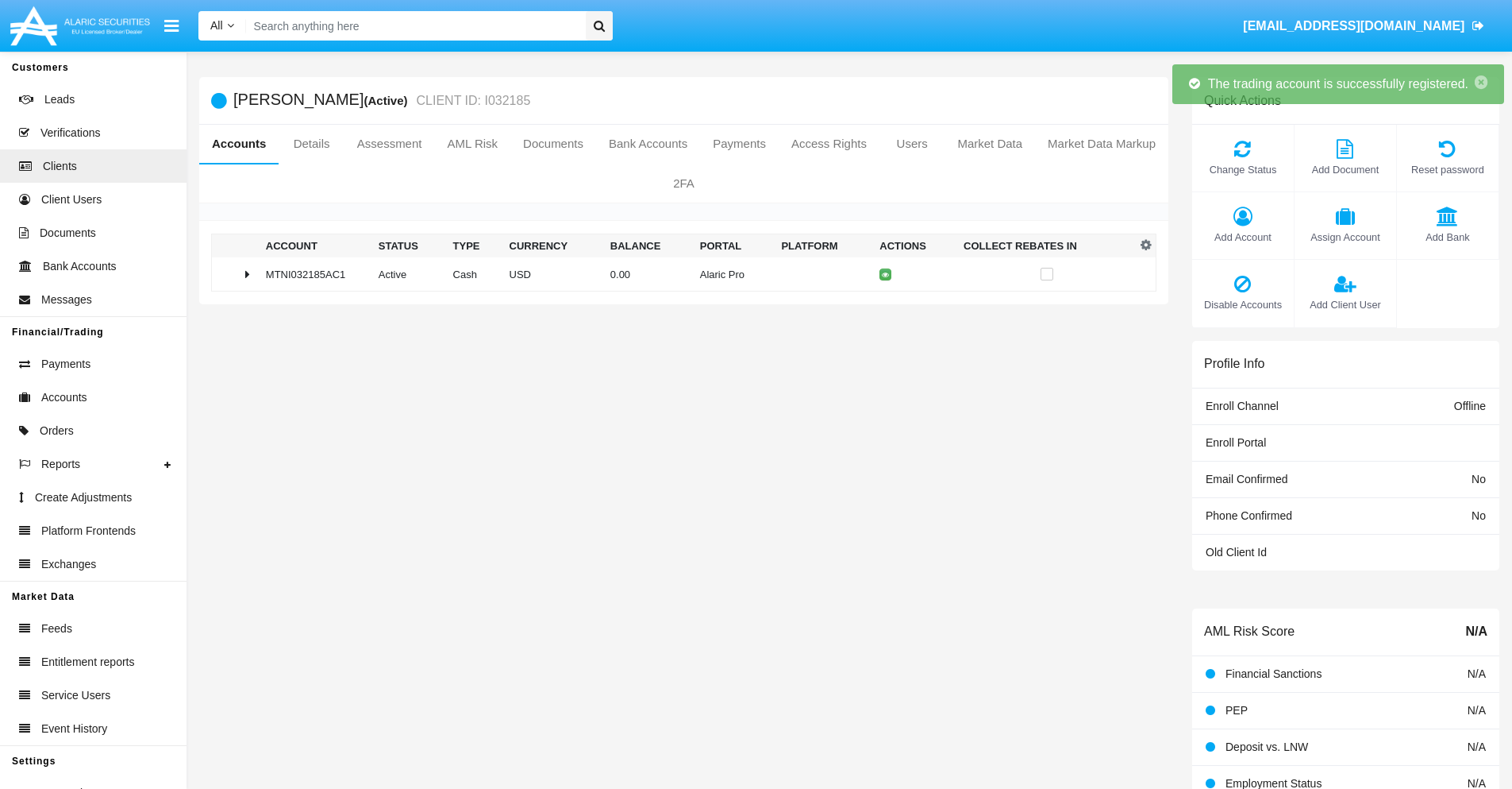
click at [678, 274] on td "0.00" at bounding box center [649, 275] width 90 height 34
